Goal: Information Seeking & Learning: Learn about a topic

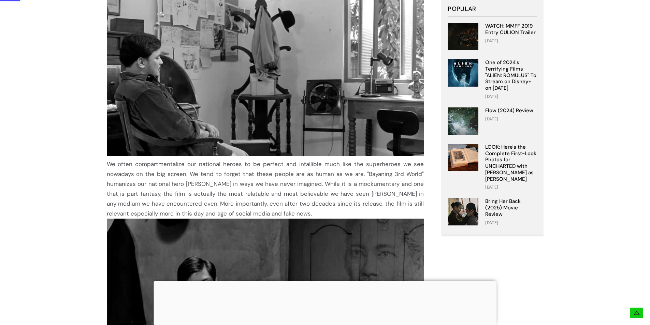
scroll to position [171, 0]
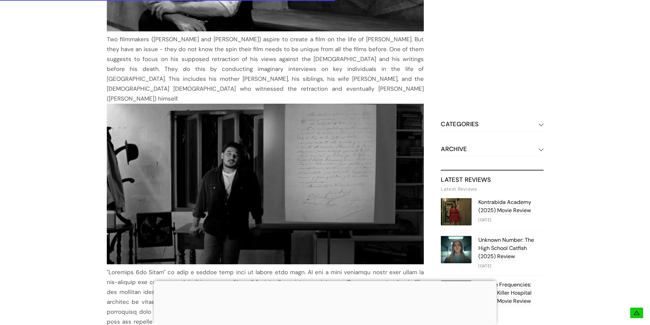
drag, startPoint x: 77, startPoint y: 146, endPoint x: 83, endPoint y: 156, distance: 11.8
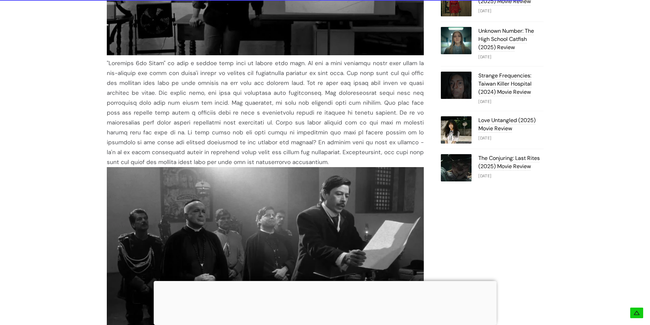
drag, startPoint x: 62, startPoint y: 114, endPoint x: 60, endPoint y: 134, distance: 20.2
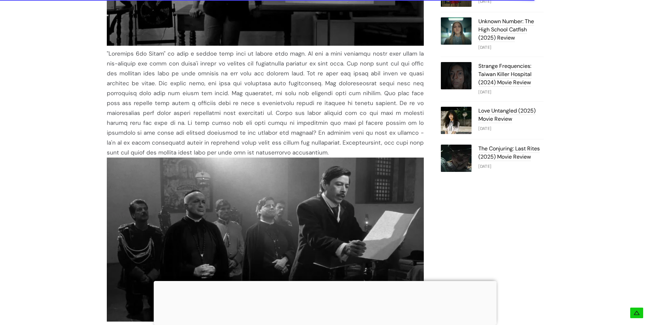
click at [315, 63] on div at bounding box center [265, 103] width 317 height 109
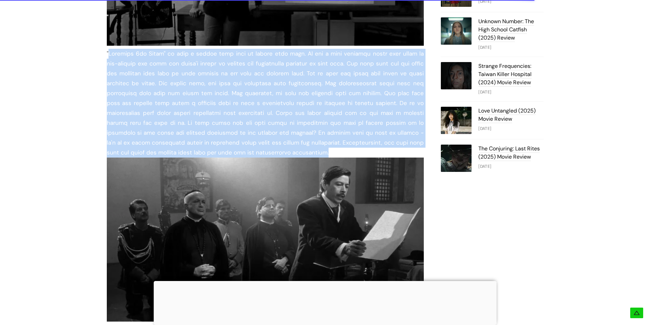
click at [315, 63] on div at bounding box center [265, 103] width 317 height 109
click at [286, 68] on div at bounding box center [265, 103] width 317 height 109
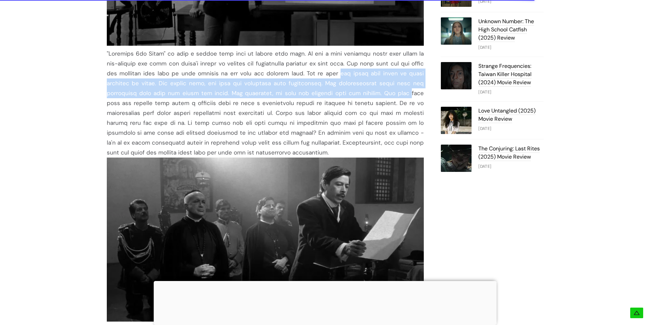
drag, startPoint x: 286, startPoint y: 68, endPoint x: 309, endPoint y: 85, distance: 29.1
click at [309, 85] on div at bounding box center [265, 103] width 317 height 109
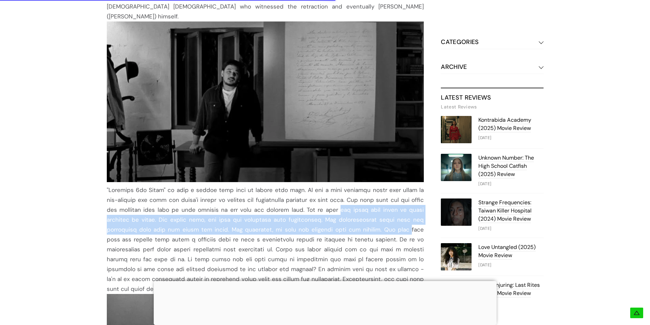
scroll to position [508, 0]
